Goal: Information Seeking & Learning: Learn about a topic

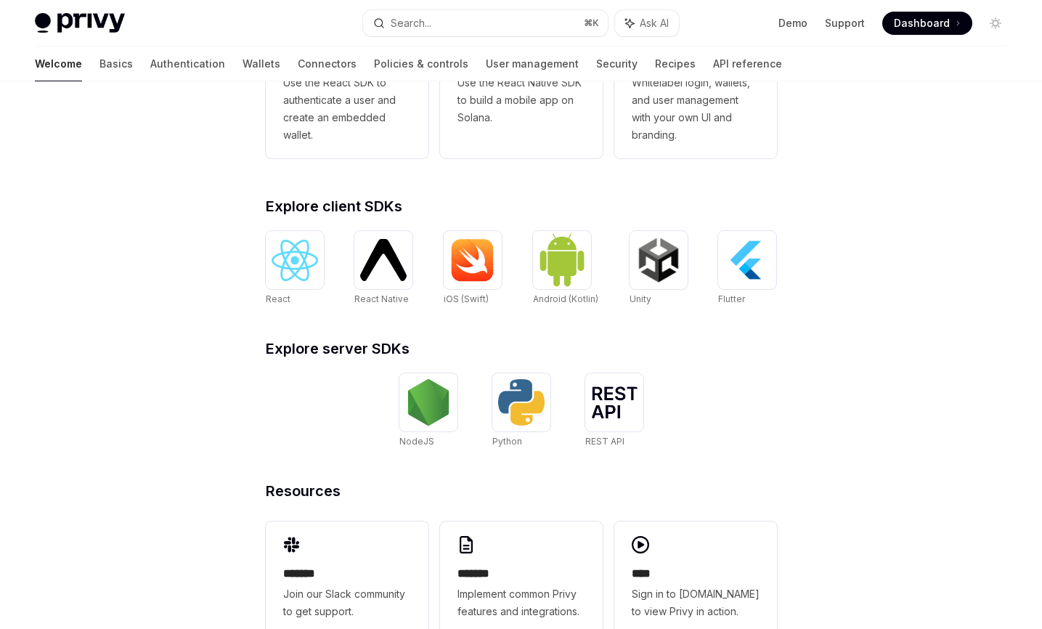
scroll to position [518, 0]
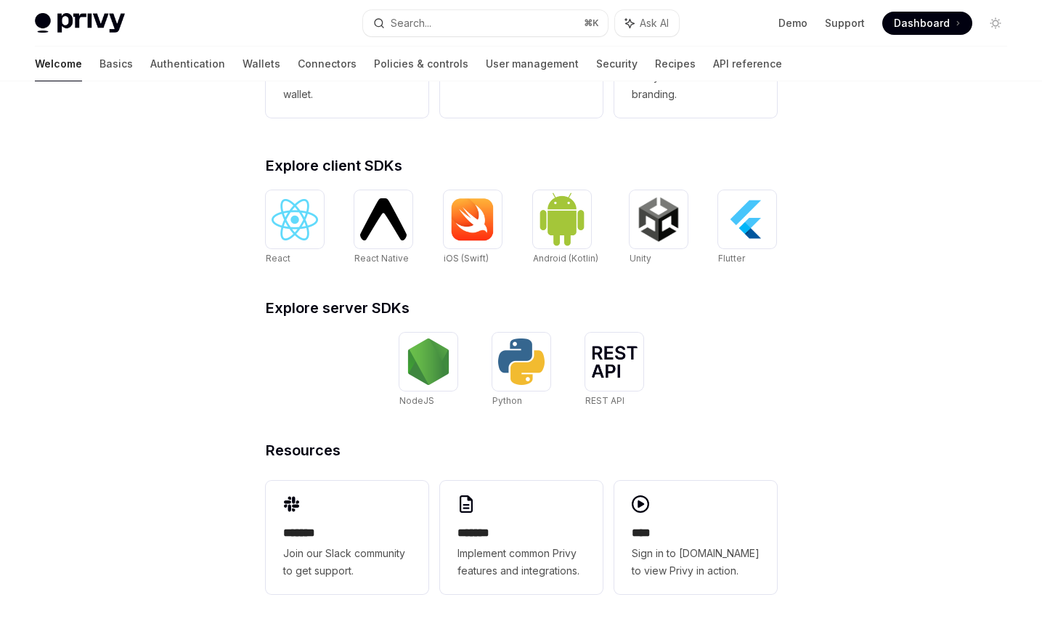
click at [29, 68] on div "Welcome Basics Authentication Wallets Connectors Policies & controls User manag…" at bounding box center [521, 63] width 1042 height 35
click at [99, 68] on link "Basics" at bounding box center [115, 63] width 33 height 35
type textarea "*"
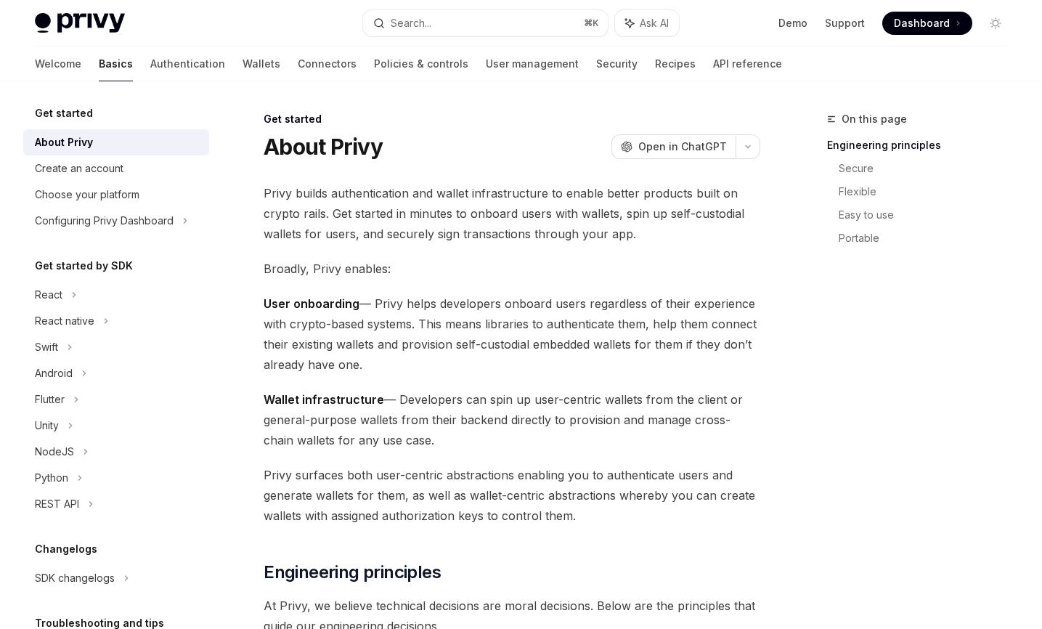
click at [397, 199] on span "Privy builds authentication and wallet infrastructure to enable better products…" at bounding box center [512, 213] width 497 height 61
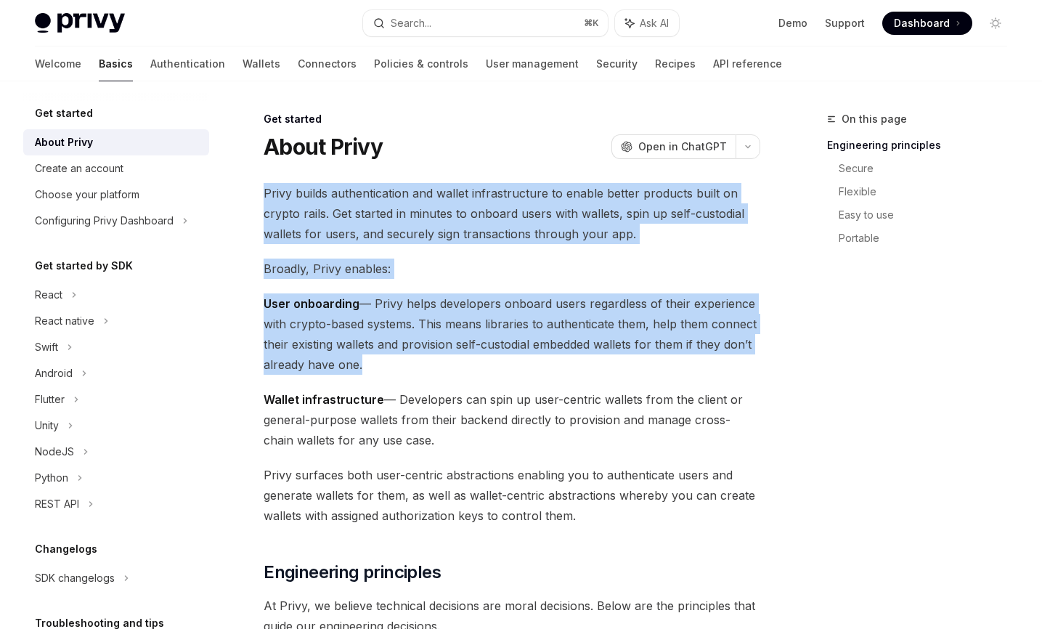
drag, startPoint x: 397, startPoint y: 199, endPoint x: 389, endPoint y: 310, distance: 111.3
click at [389, 310] on span "User onboarding — Privy helps developers onboard users regardless of their expe…" at bounding box center [512, 333] width 497 height 81
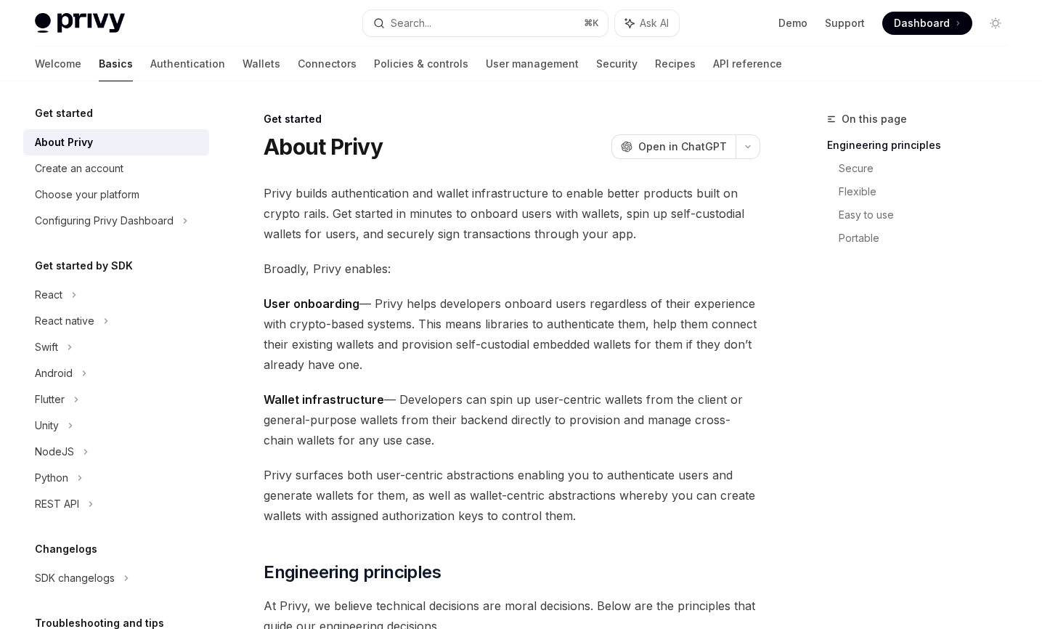
click at [389, 310] on span "User onboarding — Privy helps developers onboard users regardless of their expe…" at bounding box center [512, 333] width 497 height 81
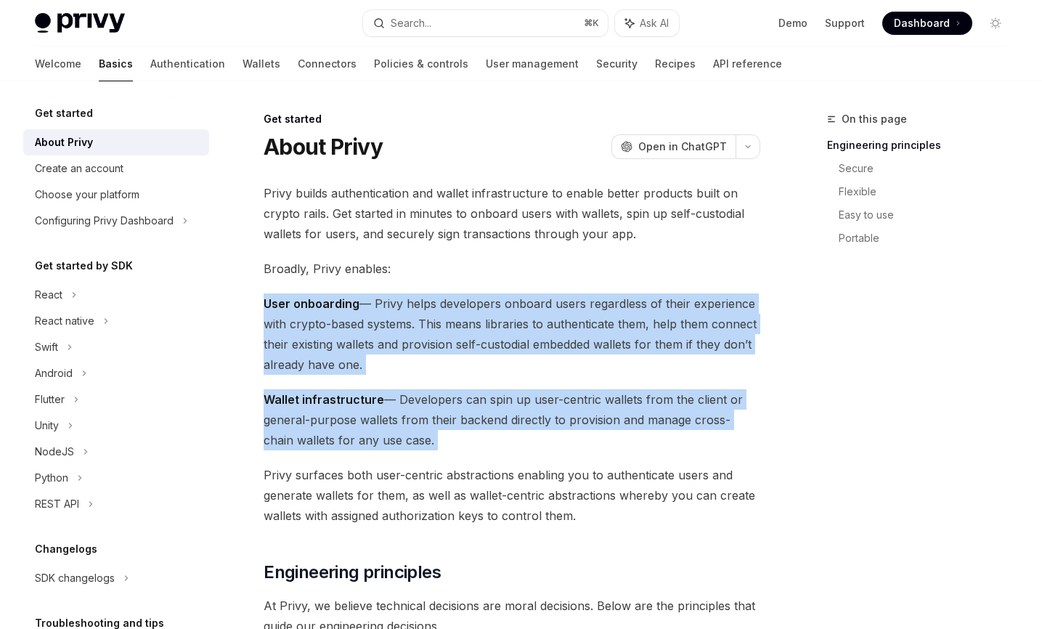
drag, startPoint x: 389, startPoint y: 310, endPoint x: 389, endPoint y: 433, distance: 122.7
click at [389, 433] on span "Wallet infrastructure — Developers can spin up user-centric wallets from the cl…" at bounding box center [512, 419] width 497 height 61
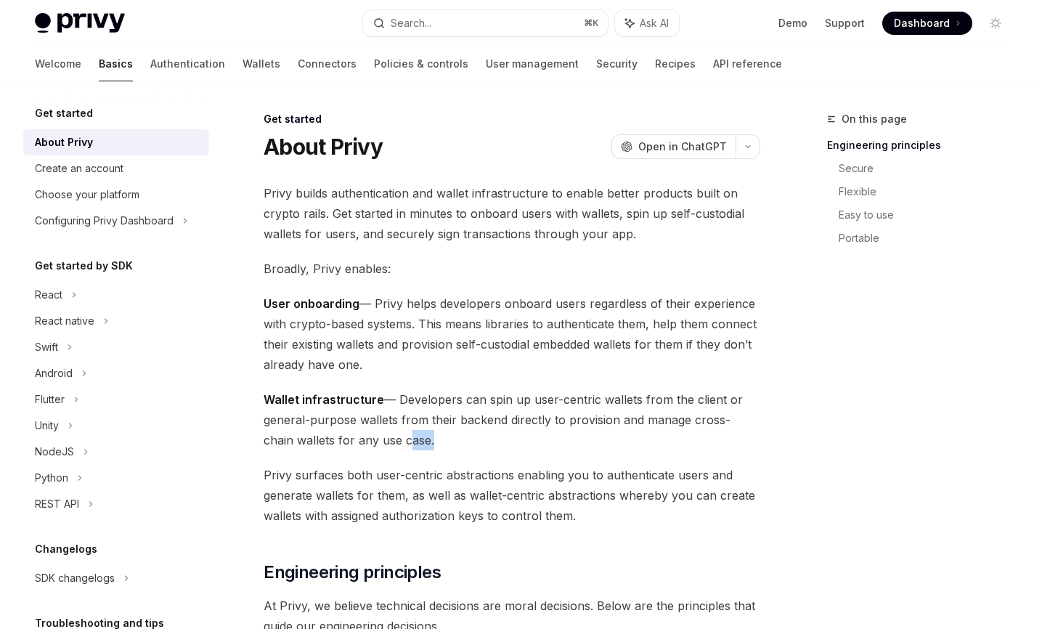
click at [389, 433] on span "Wallet infrastructure — Developers can spin up user-centric wallets from the cl…" at bounding box center [512, 419] width 497 height 61
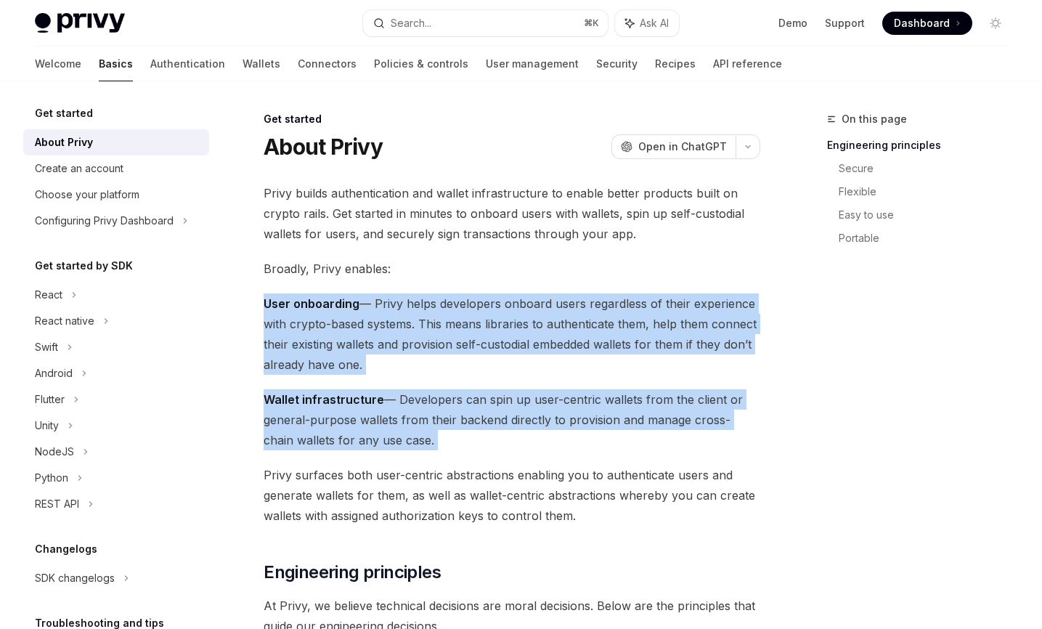
drag, startPoint x: 389, startPoint y: 433, endPoint x: 400, endPoint y: 290, distance: 142.7
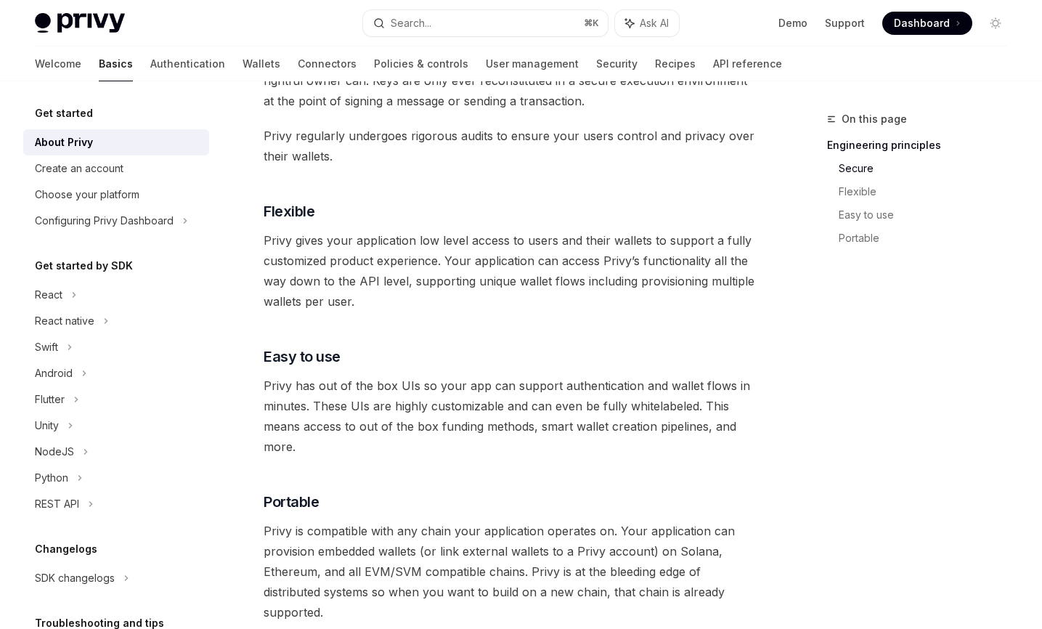
scroll to position [749, 0]
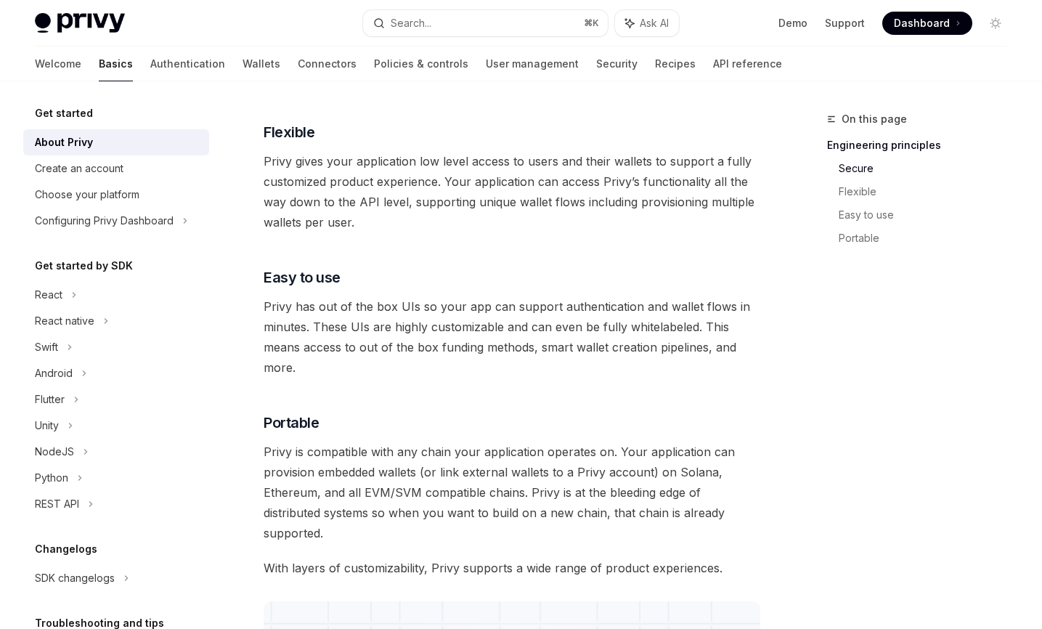
click at [413, 401] on div "Privy builds authentication and wallet infrastructure to enable better products…" at bounding box center [512, 194] width 497 height 1521
